Goal: Task Accomplishment & Management: Manage account settings

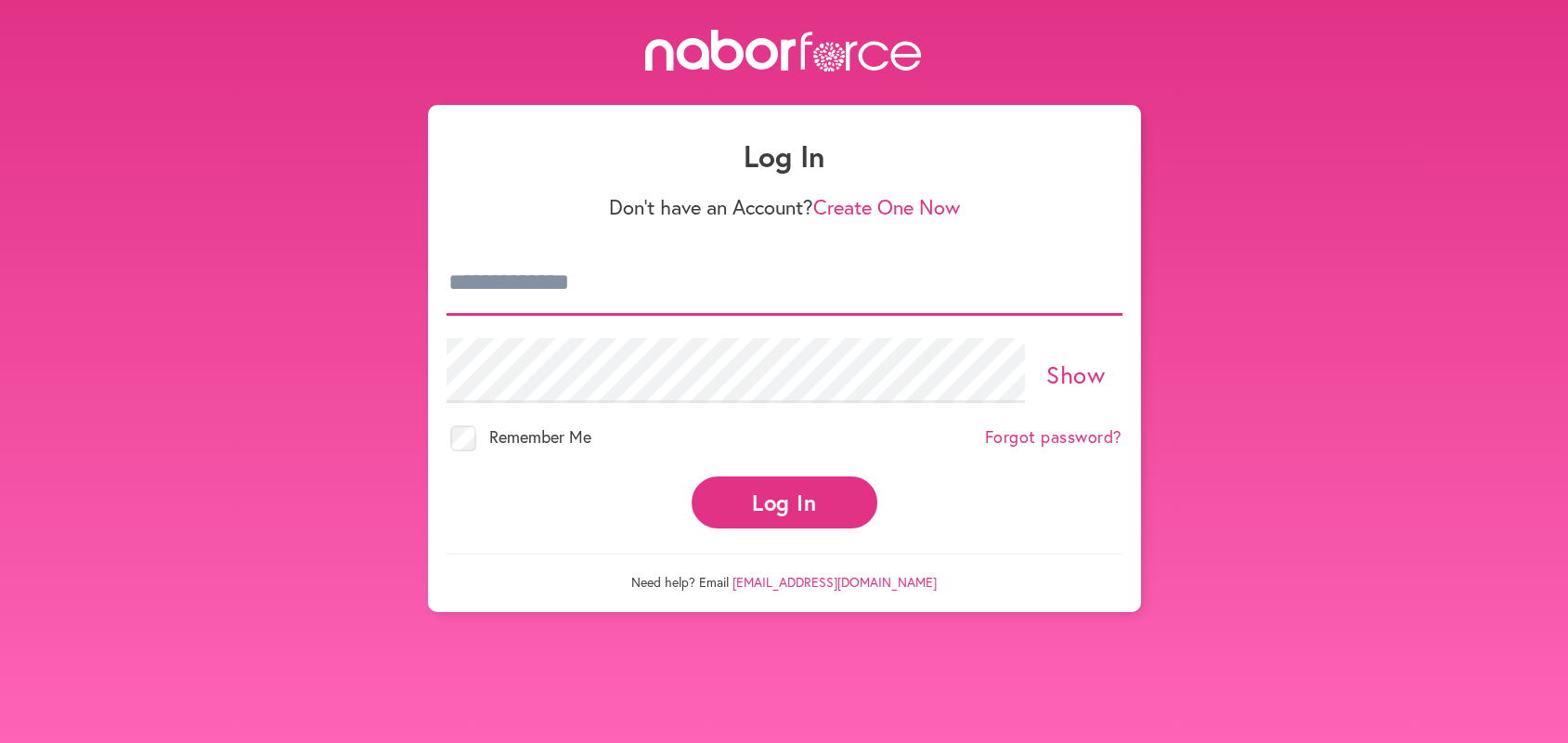
click at [447, 274] on input "email" at bounding box center [784, 283] width 676 height 65
type input "**********"
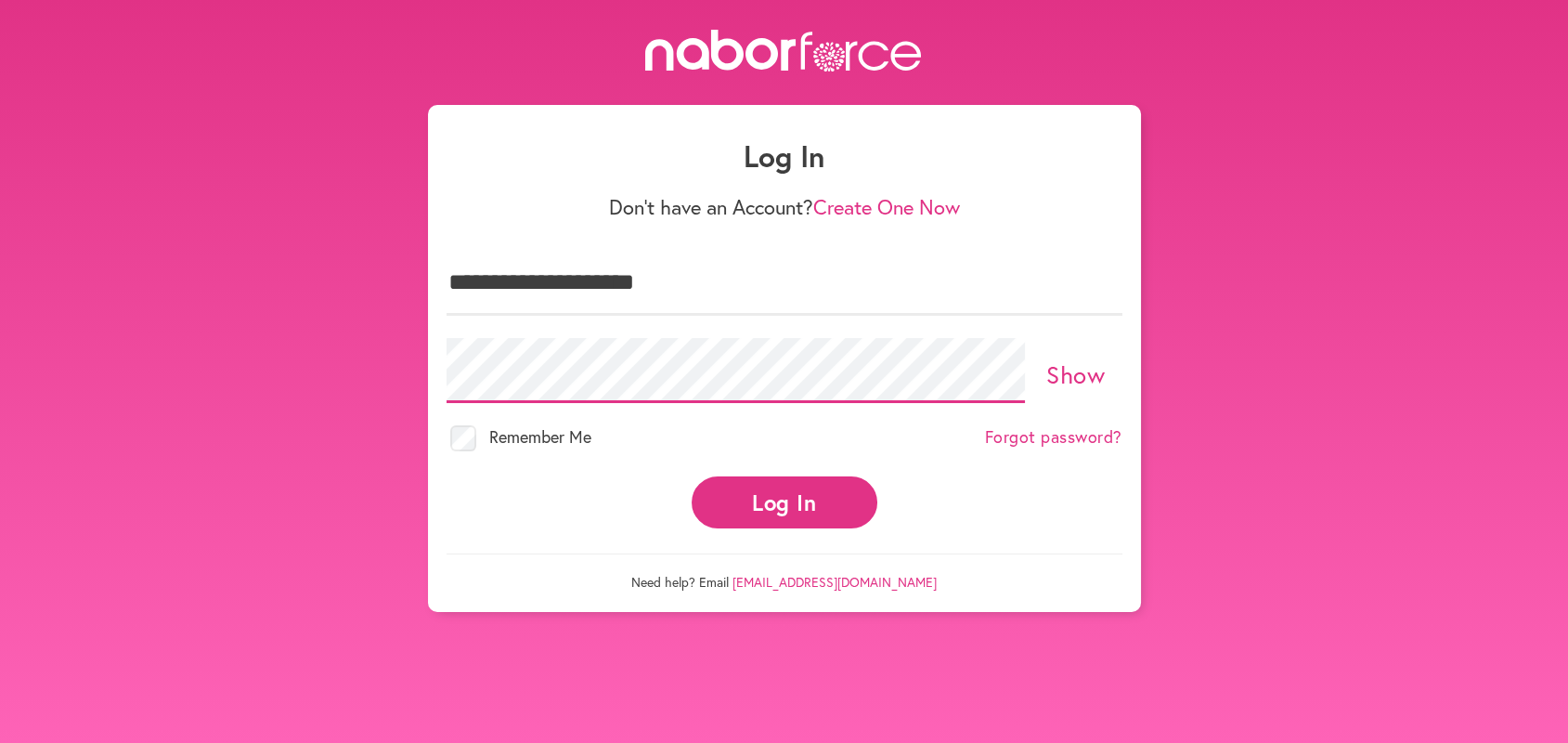
click at [692, 476] on button "Log In" at bounding box center [784, 502] width 185 height 51
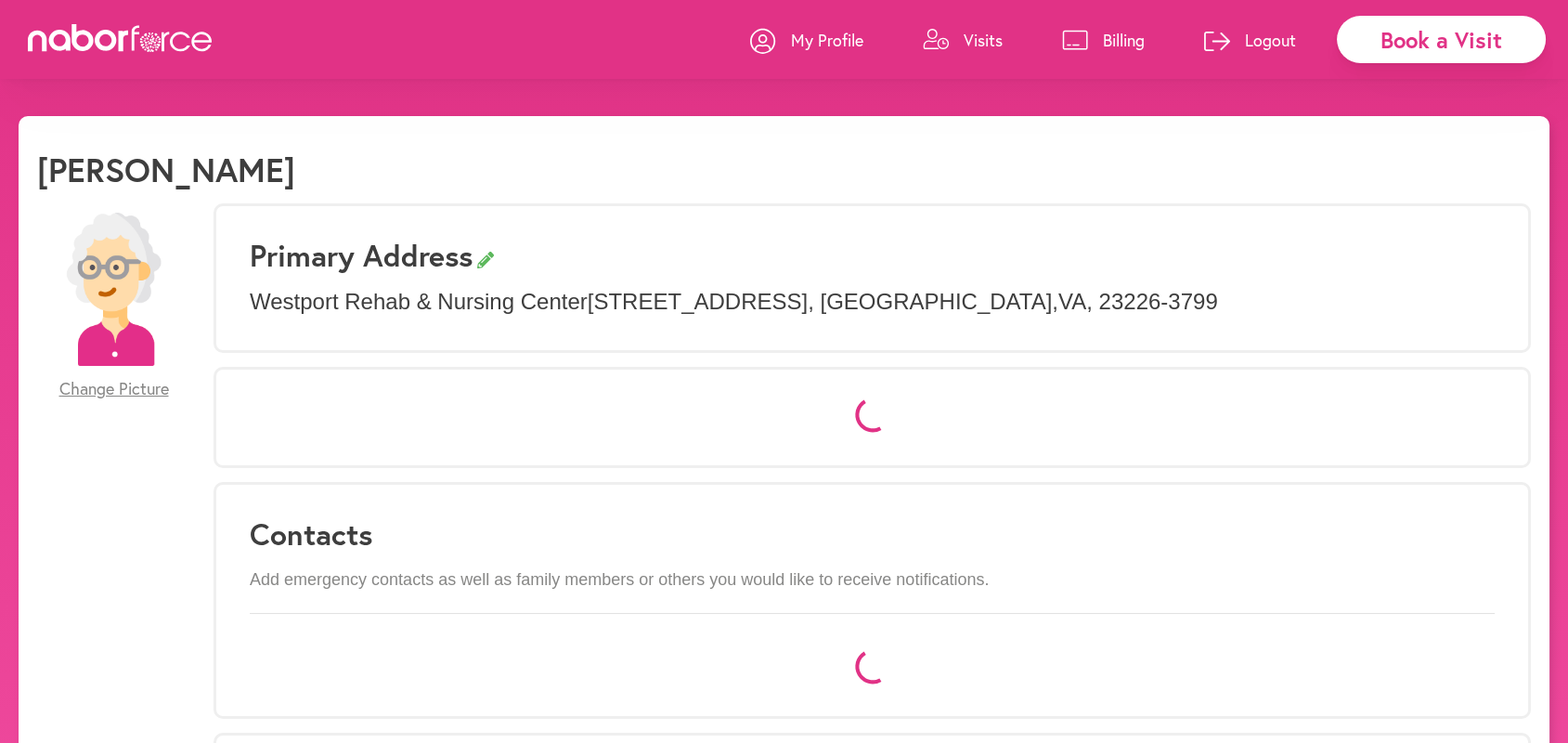
select select "*"
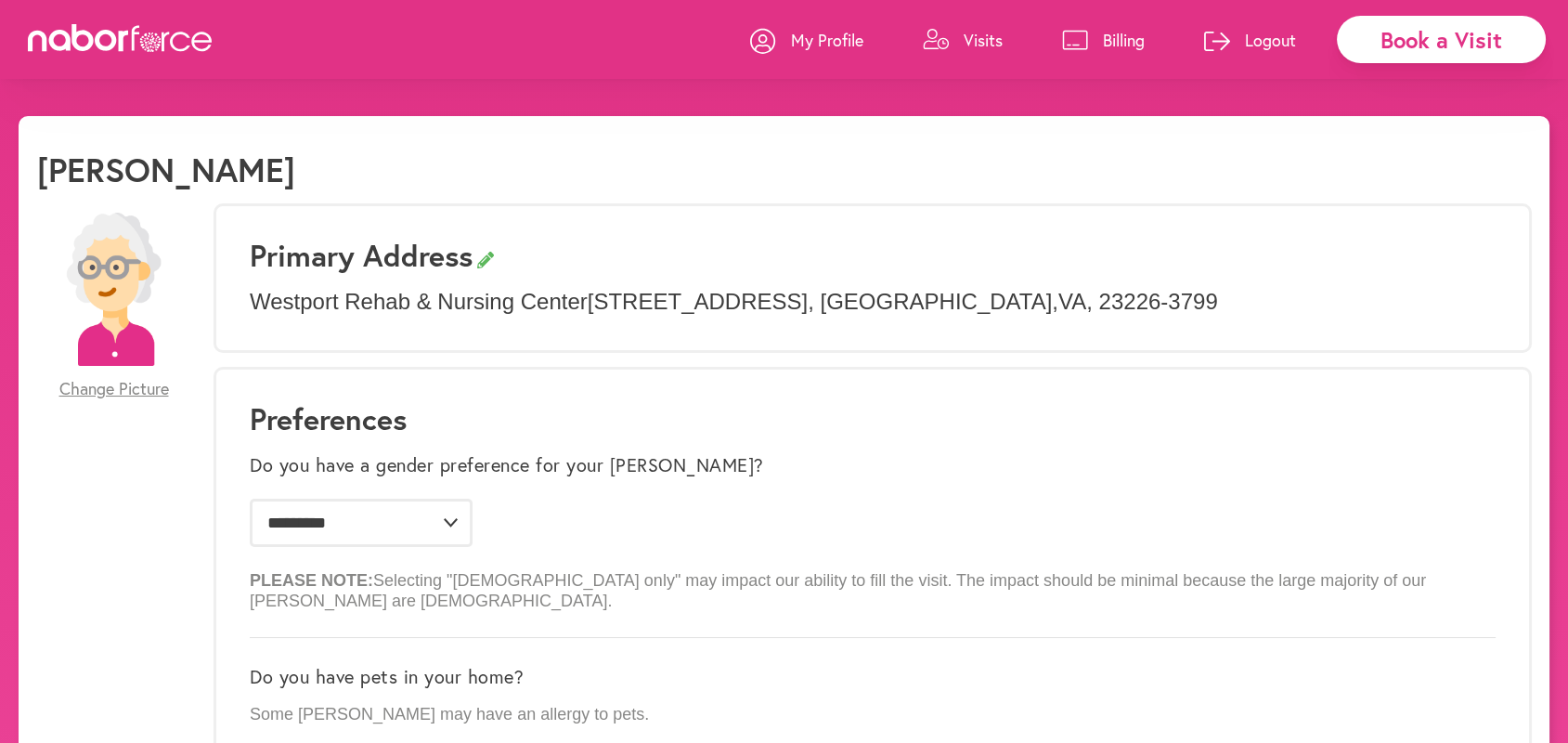
click at [970, 32] on p "Visits" at bounding box center [982, 40] width 39 height 23
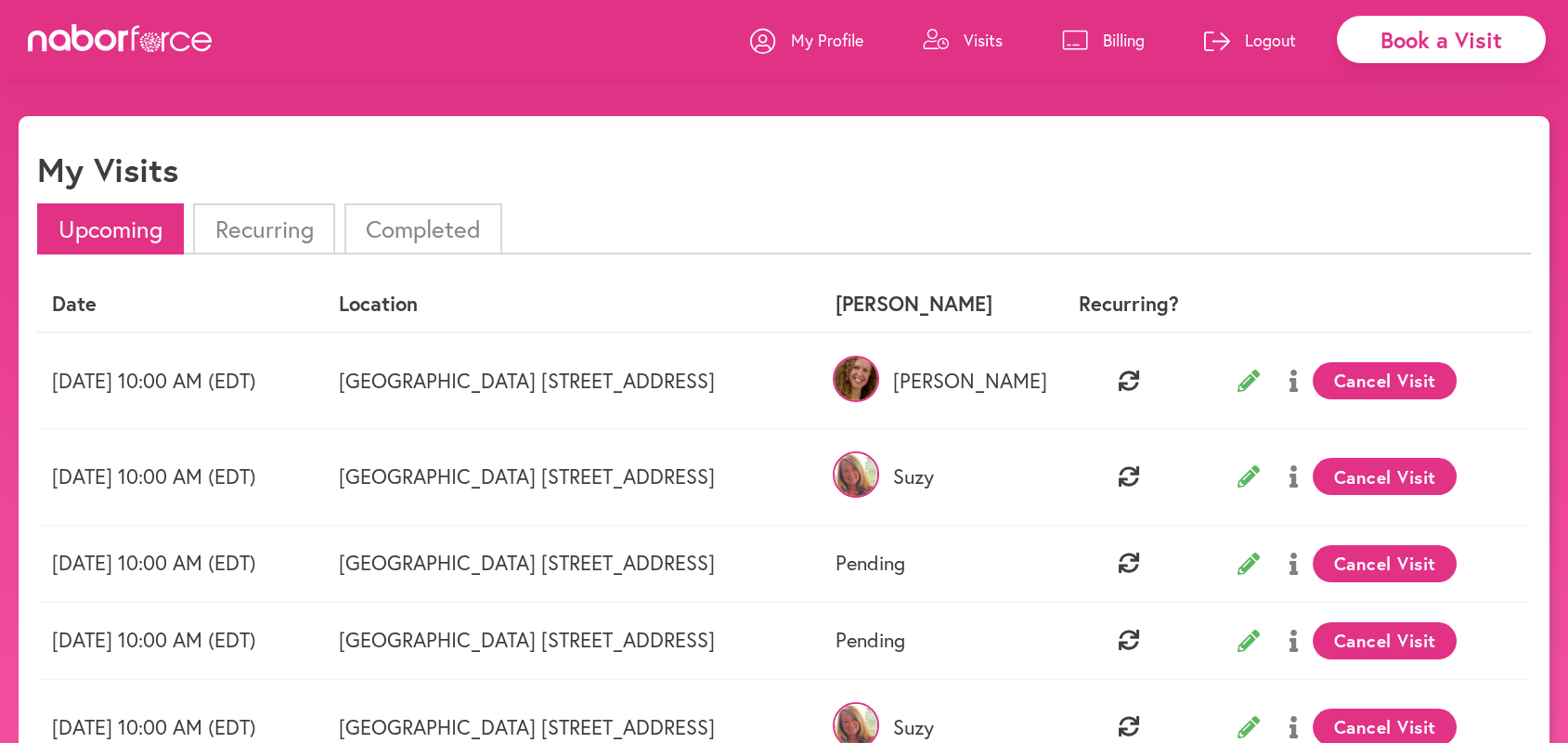
click at [1262, 35] on p "Logout" at bounding box center [1271, 40] width 51 height 23
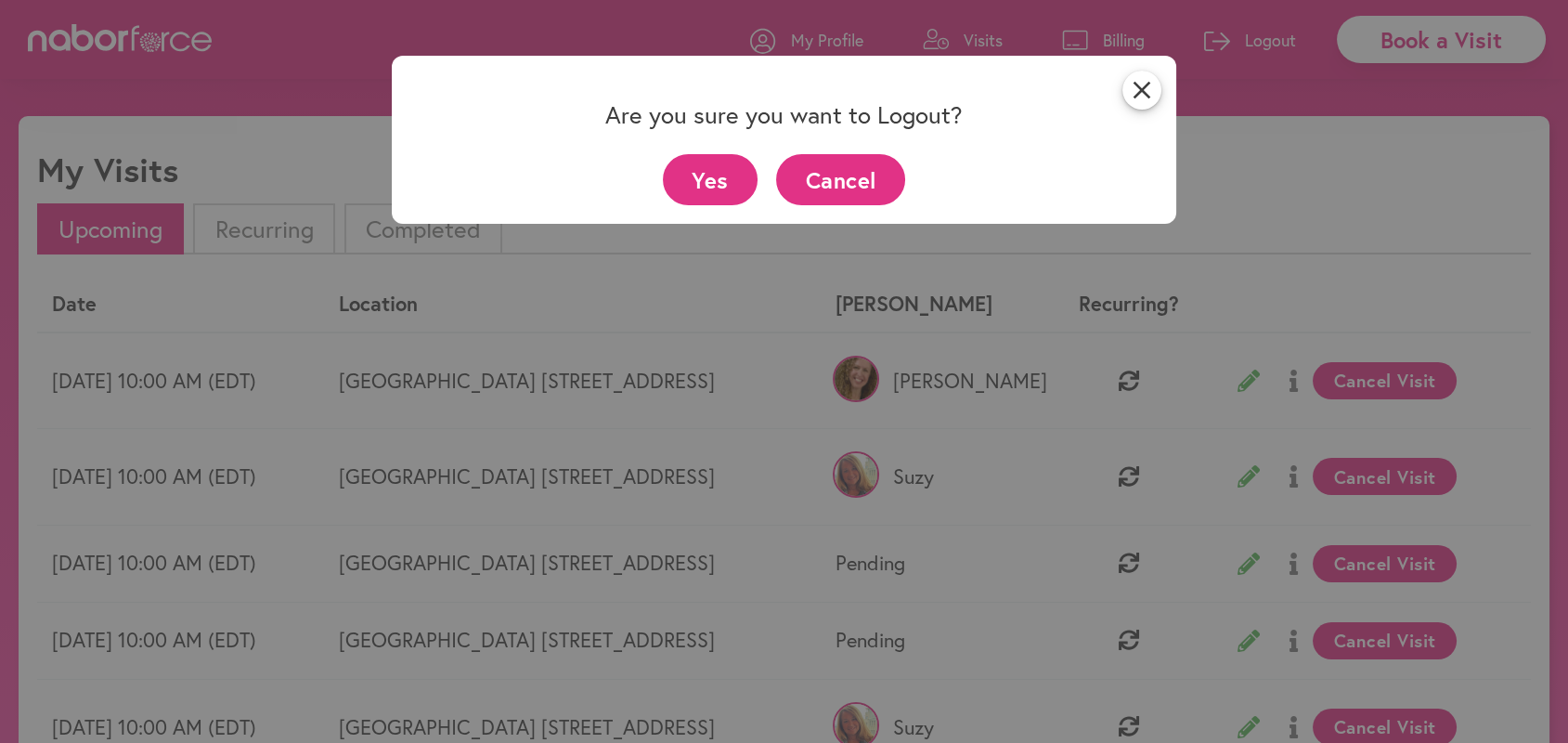
click at [718, 178] on button "Yes" at bounding box center [711, 180] width 96 height 51
